Goal: Task Accomplishment & Management: Manage account settings

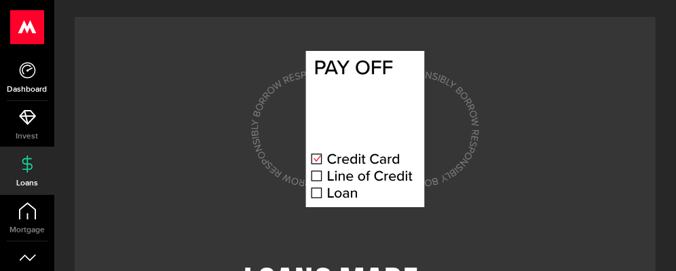
click at [38, 72] on link "Dashboard" at bounding box center [27, 77] width 54 height 46
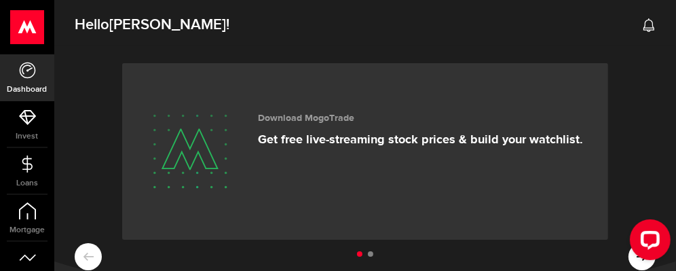
click at [322, 28] on h2 "Hello [PERSON_NAME] !" at bounding box center [364, 22] width 621 height 50
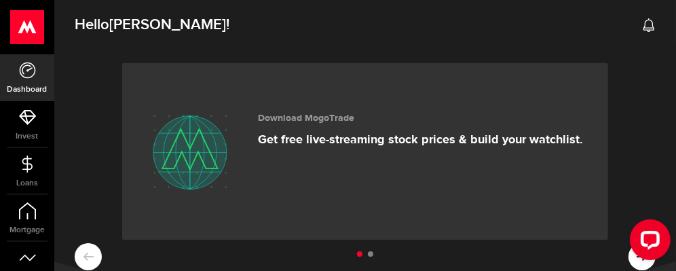
click at [21, 32] on use at bounding box center [27, 27] width 33 height 34
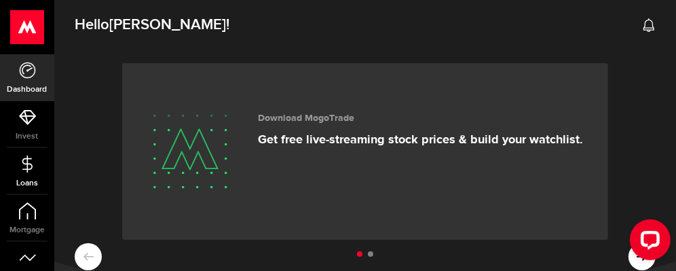
scroll to position [136, 0]
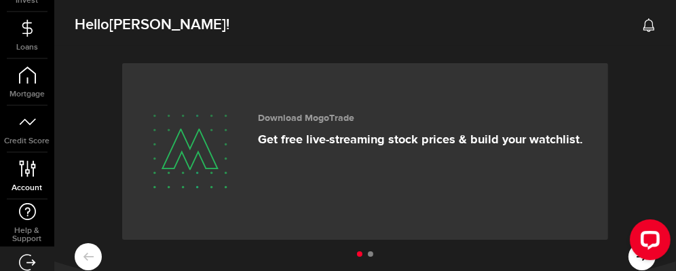
click at [25, 176] on link "Account Compte" at bounding box center [27, 176] width 54 height 46
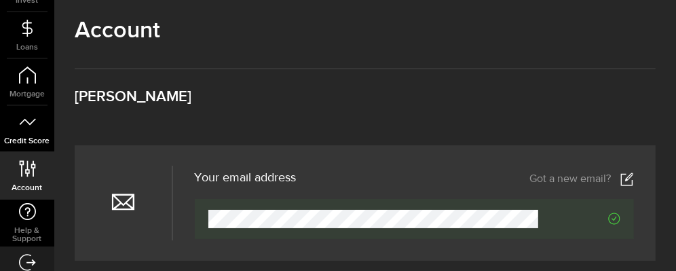
click at [17, 123] on link "Credit Score" at bounding box center [27, 129] width 54 height 46
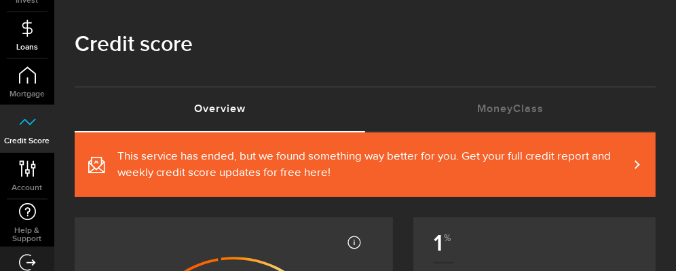
click at [35, 34] on link "Loans" at bounding box center [27, 35] width 54 height 46
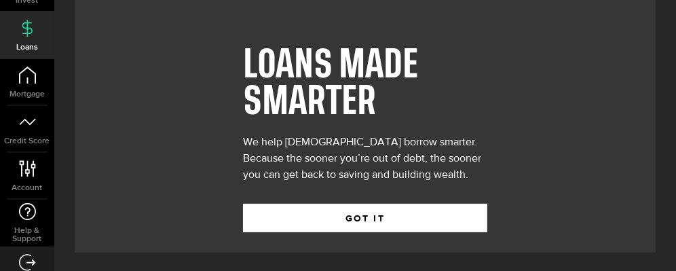
scroll to position [219, 0]
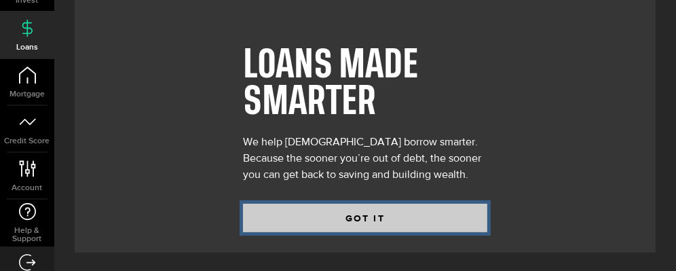
click at [357, 208] on button "GOT IT" at bounding box center [365, 218] width 244 height 28
